Goal: Task Accomplishment & Management: Use online tool/utility

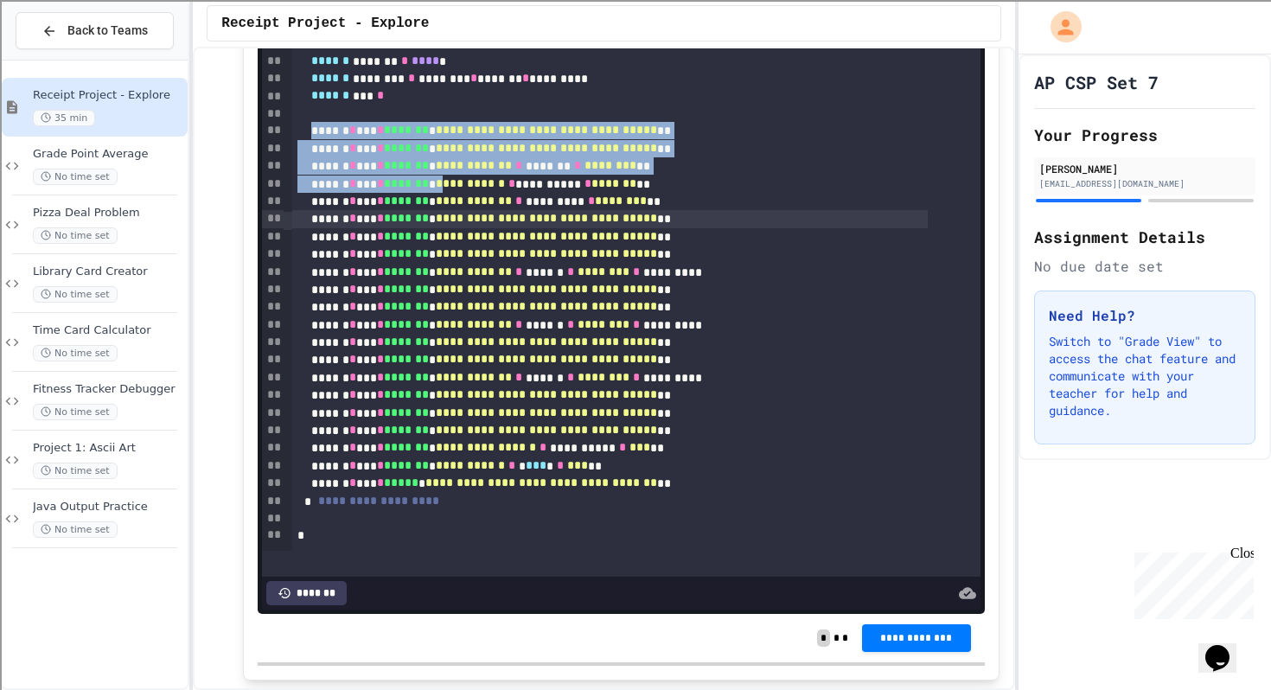
scroll to position [237, 0]
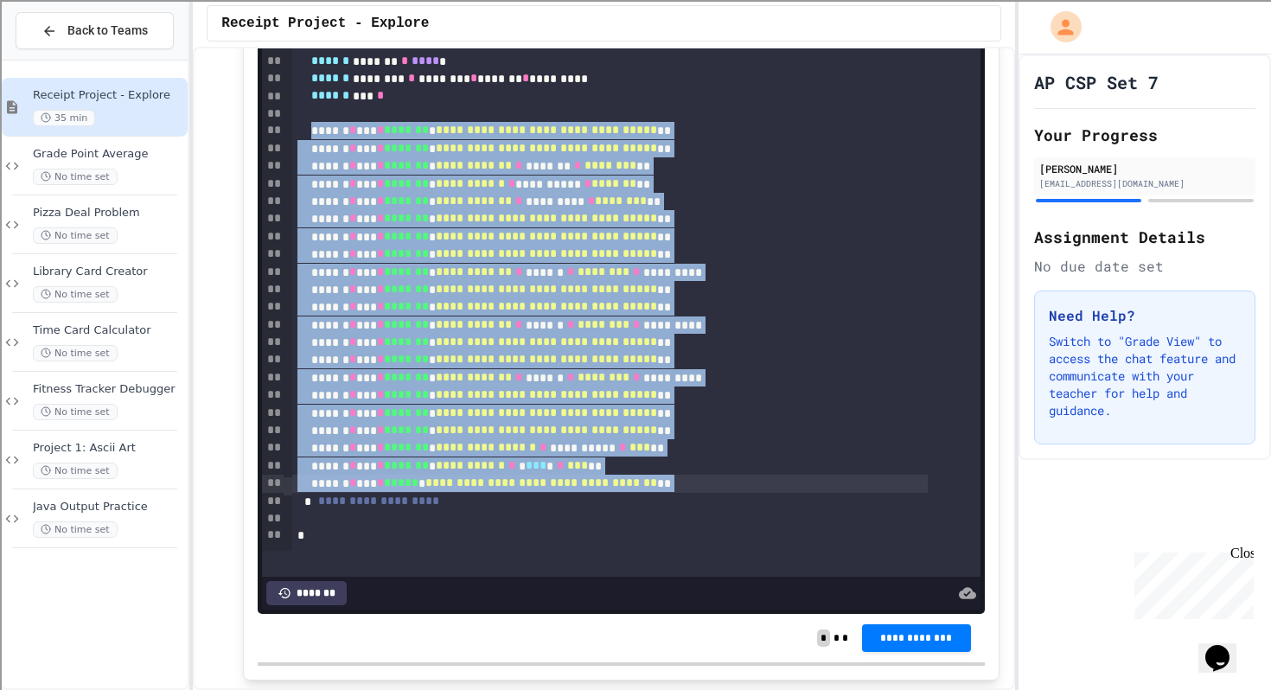
drag, startPoint x: 326, startPoint y: 163, endPoint x: 743, endPoint y: 519, distance: 548.7
click at [743, 519] on div "**********" at bounding box center [616, 149] width 648 height 795
copy div "**********"
